Goal: Information Seeking & Learning: Learn about a topic

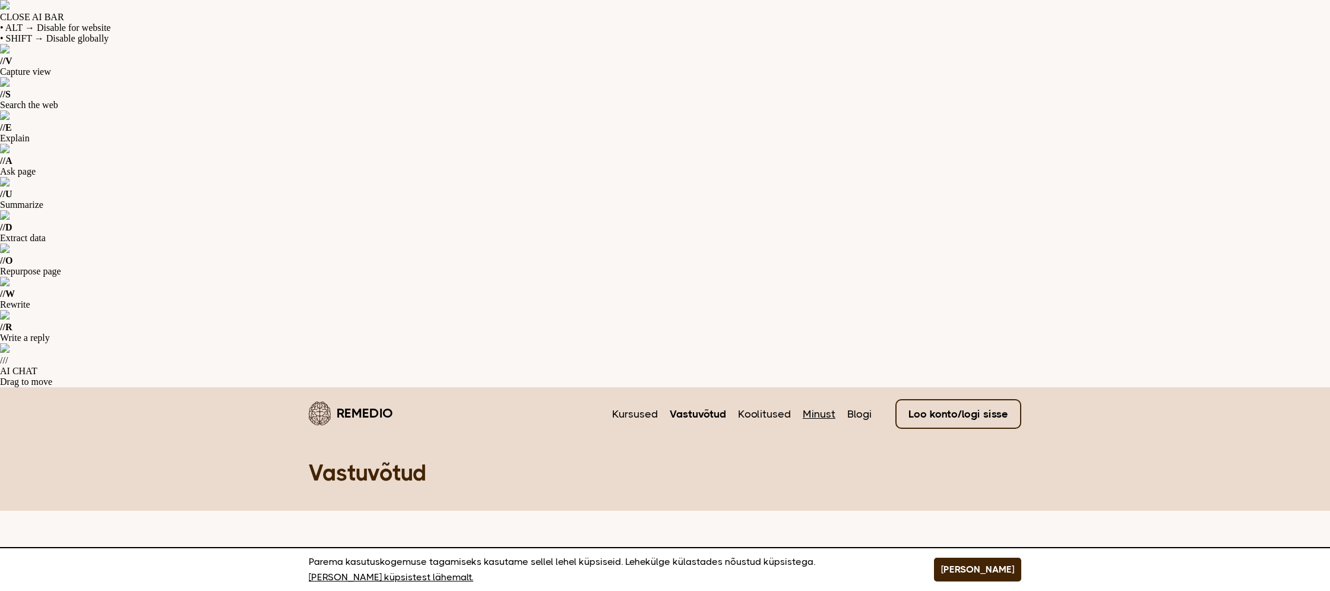
click at [825, 406] on link "Minust" at bounding box center [819, 413] width 33 height 15
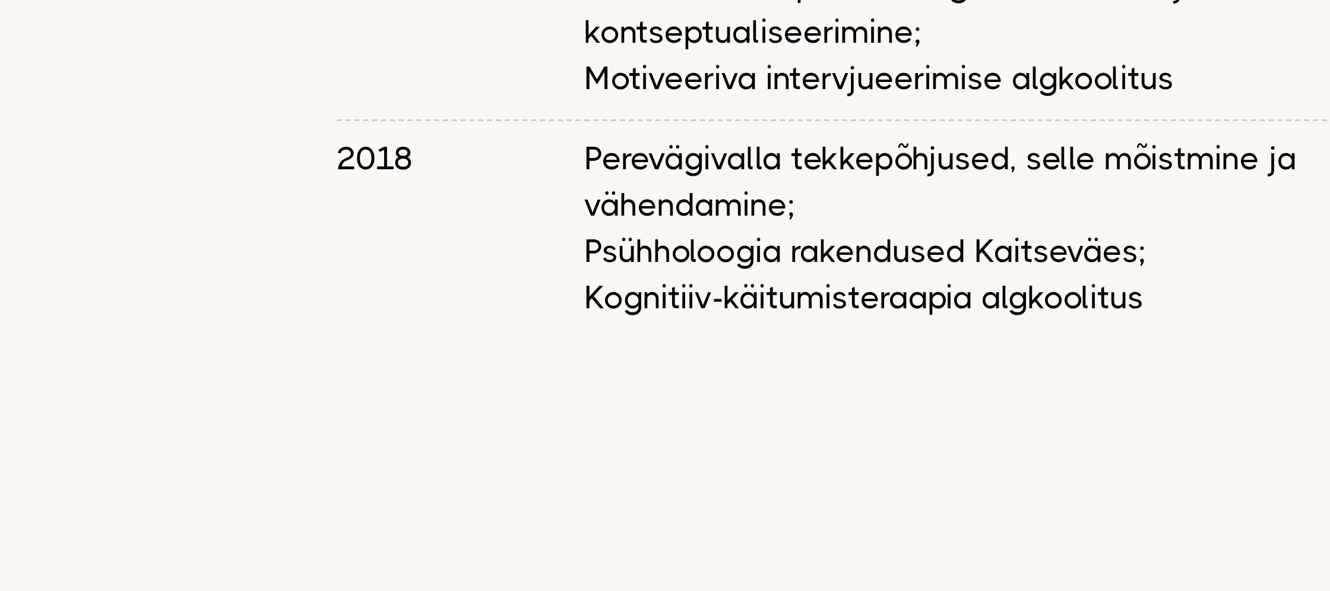
scroll to position [2009, 0]
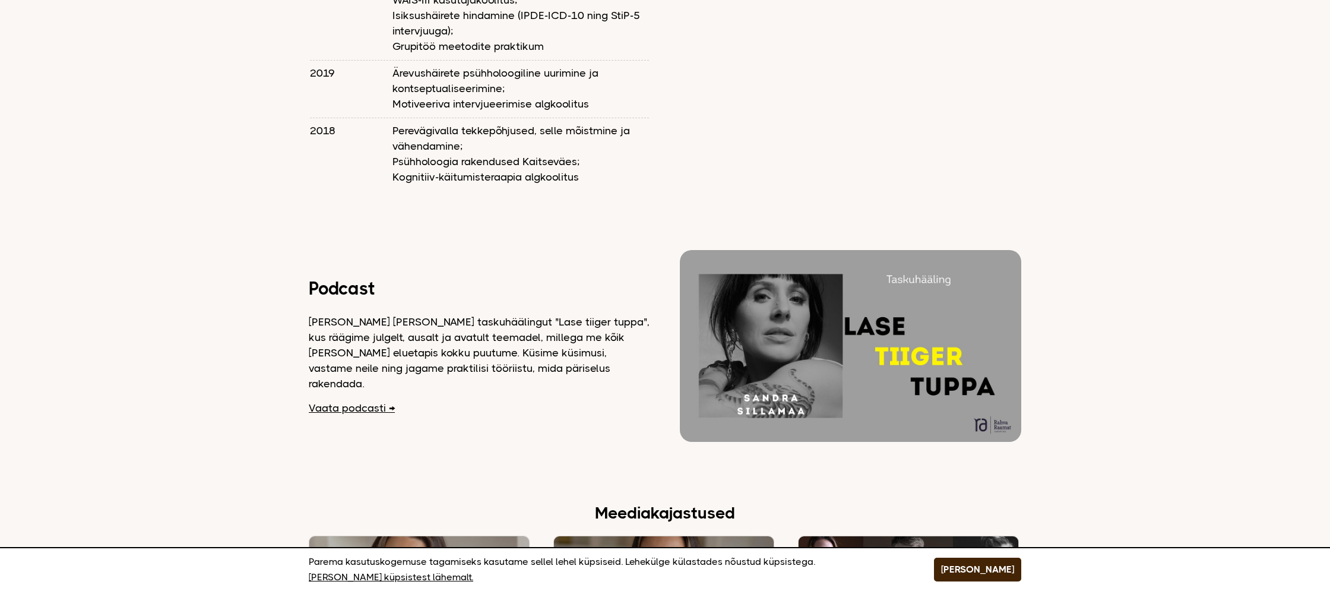
click at [723, 536] on img at bounding box center [664, 593] width 220 height 115
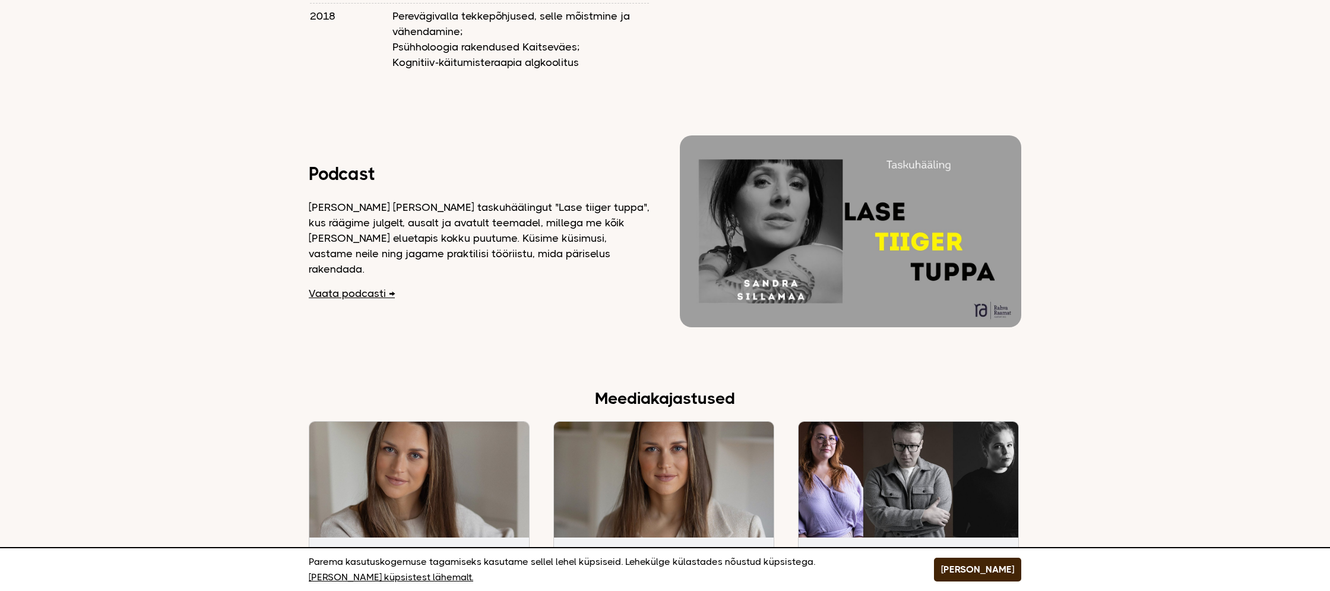
scroll to position [2180, 0]
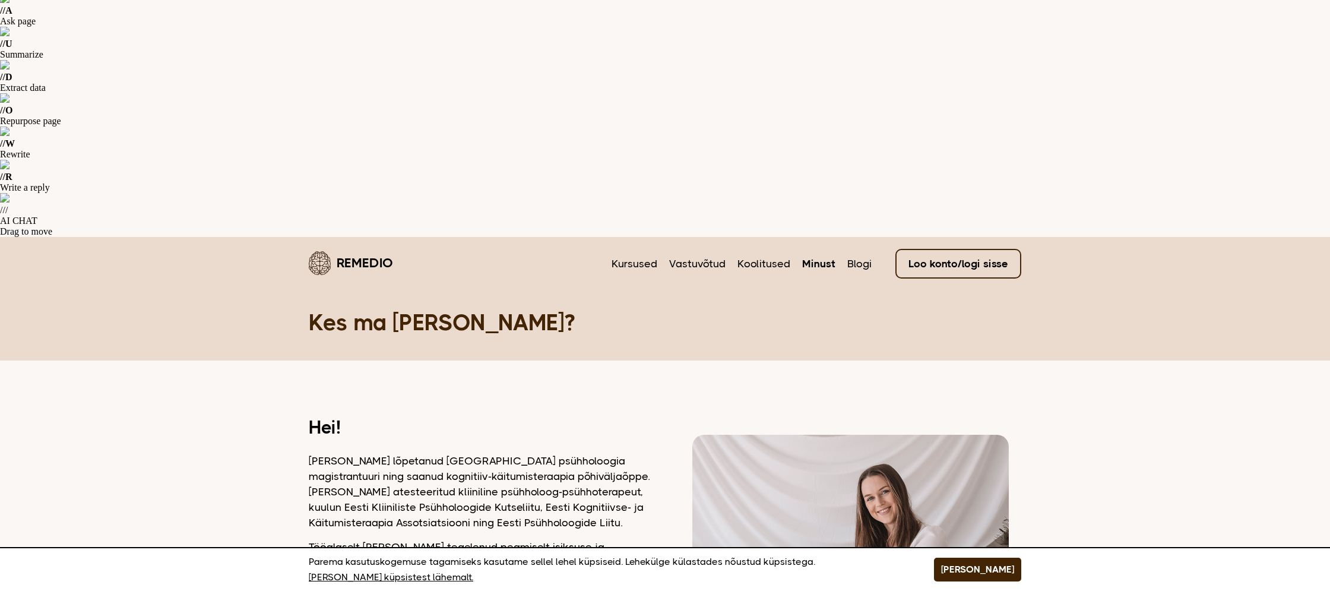
scroll to position [0, 0]
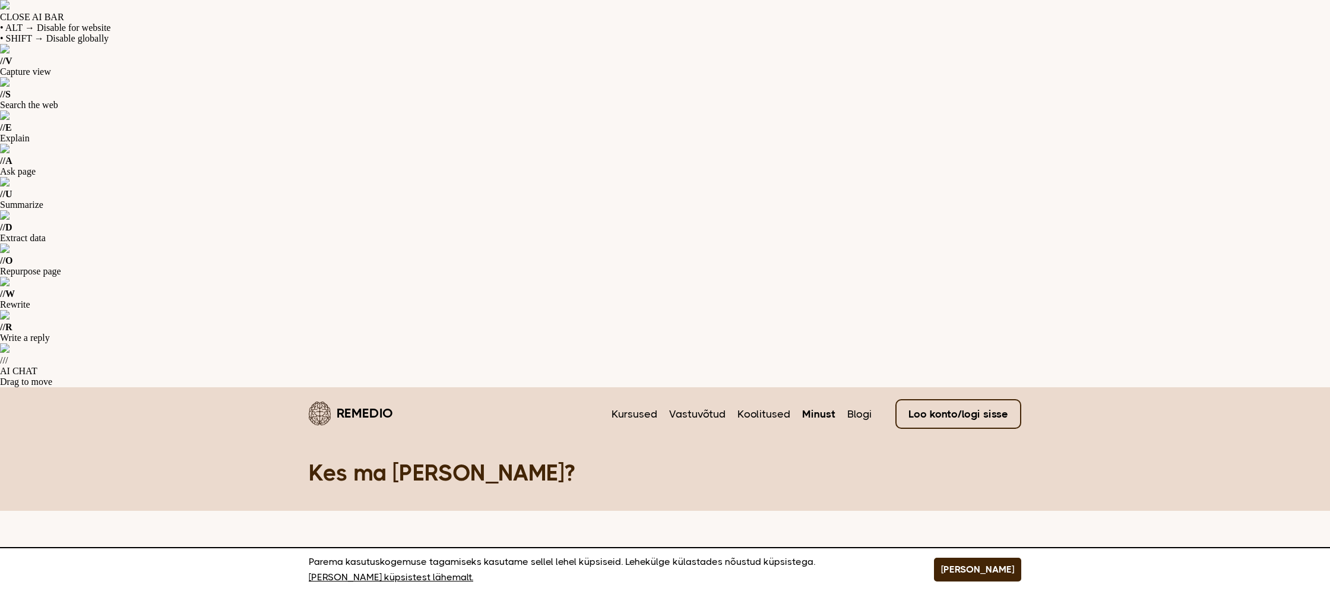
click at [389, 399] on link "Remedio" at bounding box center [351, 413] width 84 height 28
